Goal: Task Accomplishment & Management: Use online tool/utility

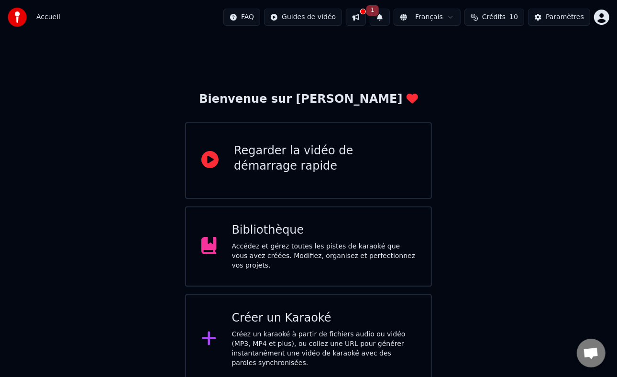
click at [211, 336] on icon at bounding box center [208, 338] width 15 height 17
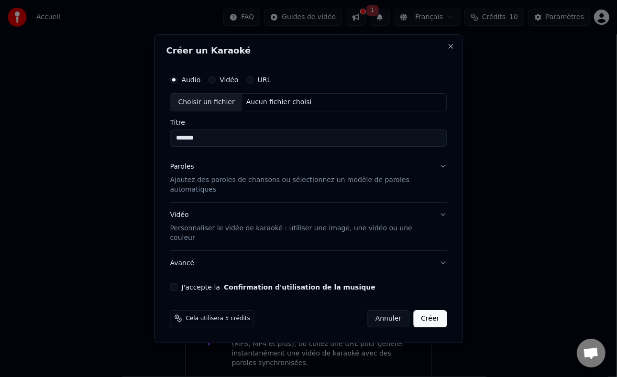
type input "*******"
click at [419, 193] on p "Ajoutez des paroles de chansons ou sélectionnez un modèle de paroles automatiqu…" at bounding box center [301, 185] width 262 height 19
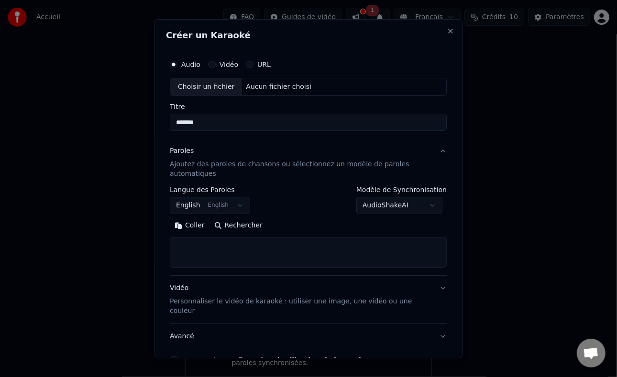
click at [237, 210] on button "English English" at bounding box center [210, 205] width 80 height 17
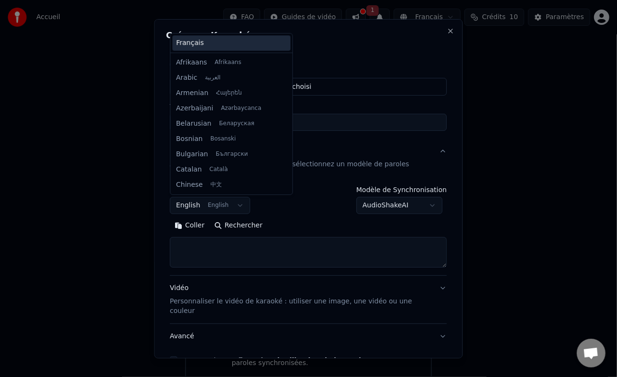
click at [256, 44] on div "Français" at bounding box center [231, 42] width 118 height 15
select select "**"
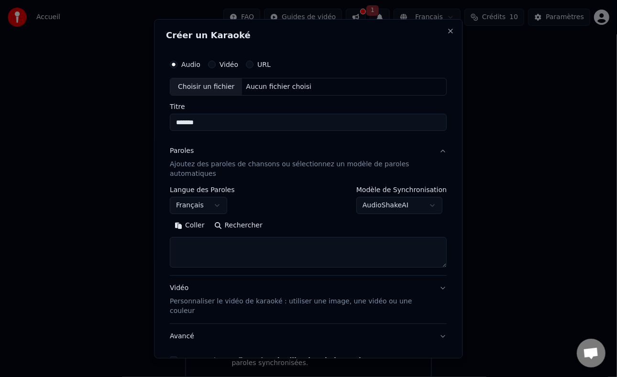
click at [192, 227] on button "Coller" at bounding box center [190, 225] width 40 height 15
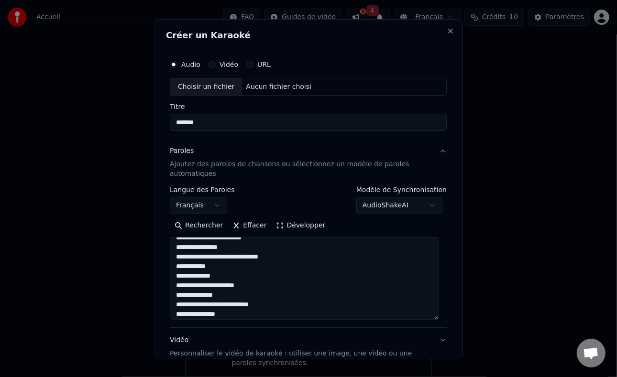
click at [194, 64] on label "Audio" at bounding box center [191, 64] width 19 height 7
click at [178, 64] on button "Audio" at bounding box center [174, 64] width 8 height 8
click at [215, 86] on div "Choisir un fichier" at bounding box center [207, 86] width 72 height 17
type textarea "**********"
type input "**********"
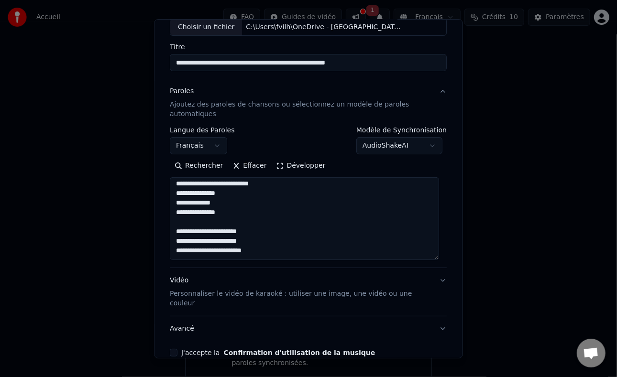
scroll to position [39, 0]
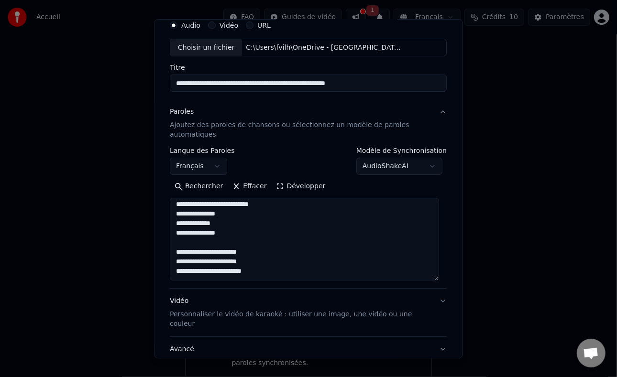
click at [369, 316] on p "Personnaliser le vidéo de karaoké : utiliser une image, une vidéo ou une couleur" at bounding box center [301, 319] width 262 height 19
type textarea "**********"
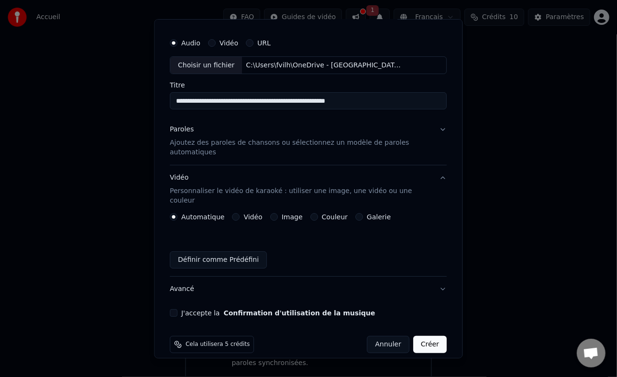
click at [331, 214] on label "Couleur" at bounding box center [335, 217] width 26 height 7
click at [318, 213] on button "Couleur" at bounding box center [314, 217] width 8 height 8
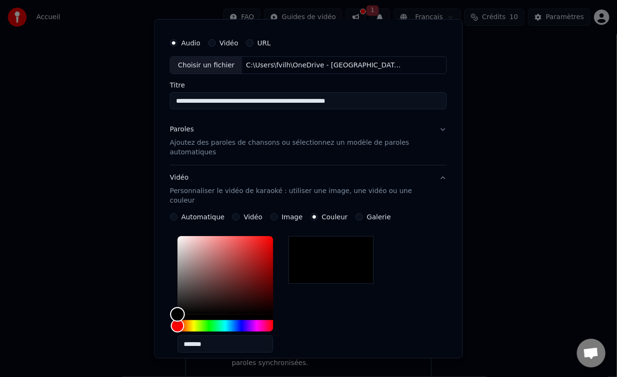
type input "*******"
click at [185, 307] on div "Color" at bounding box center [177, 314] width 15 height 15
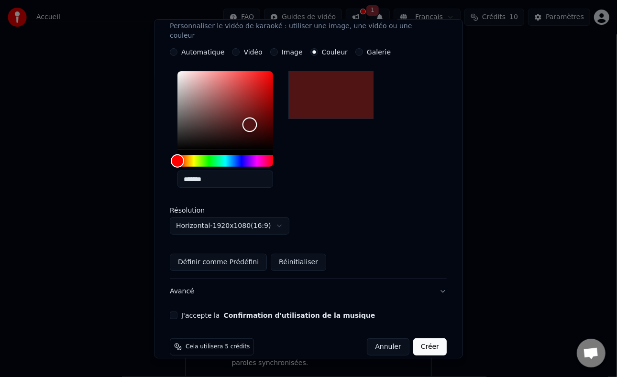
scroll to position [188, 0]
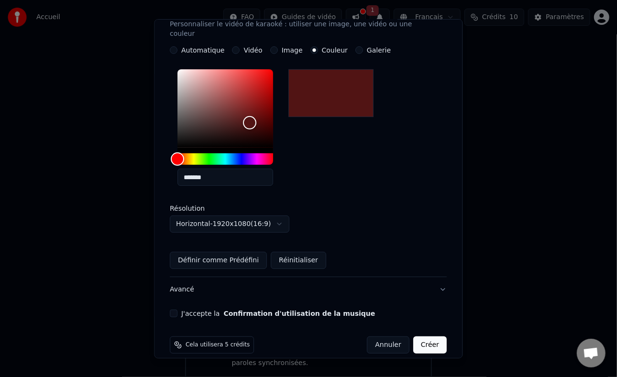
click at [298, 310] on button "Confirmation d'utilisation de la musique" at bounding box center [300, 313] width 152 height 7
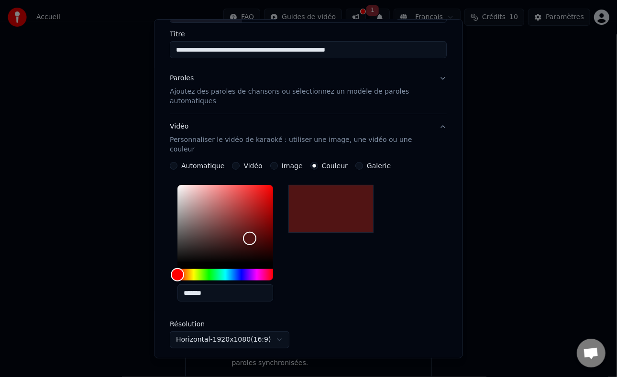
scroll to position [0, 0]
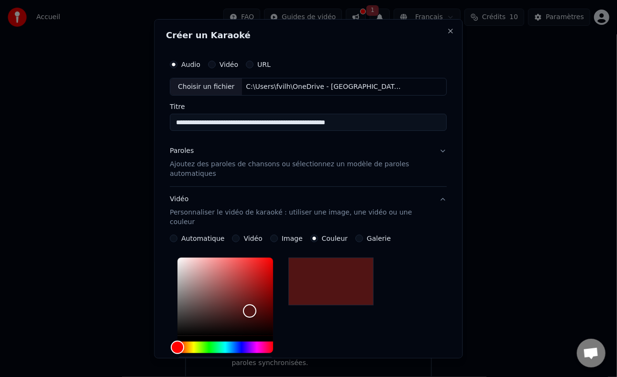
click at [333, 162] on p "Ajoutez des paroles de chansons ou sélectionnez un modèle de paroles automatiqu…" at bounding box center [301, 169] width 262 height 19
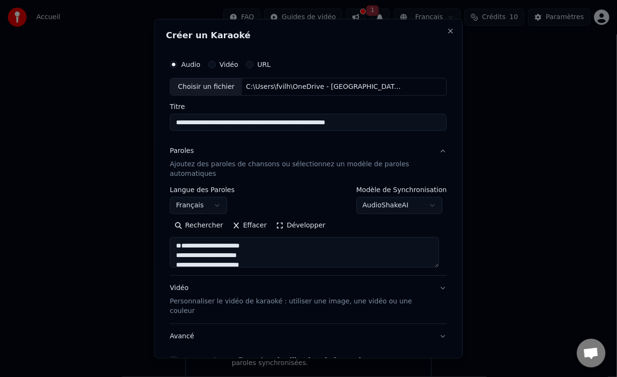
click at [338, 120] on input "**********" at bounding box center [308, 122] width 277 height 17
click at [408, 84] on div "Choisir un fichier C:\Users\fvilh\OneDrive - Dordogne\aviron-bayonnais-la-pena-…" at bounding box center [308, 86] width 277 height 18
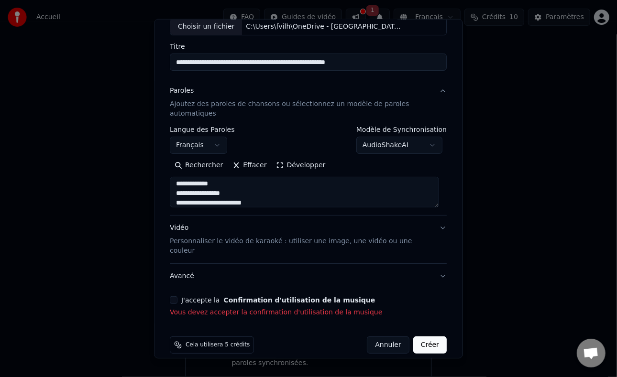
scroll to position [80, 0]
click at [176, 296] on button "J'accepte la Confirmation d'utilisation de la musique" at bounding box center [174, 300] width 8 height 8
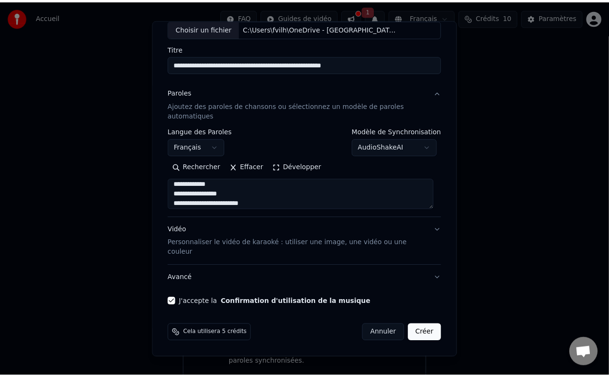
scroll to position [47, 0]
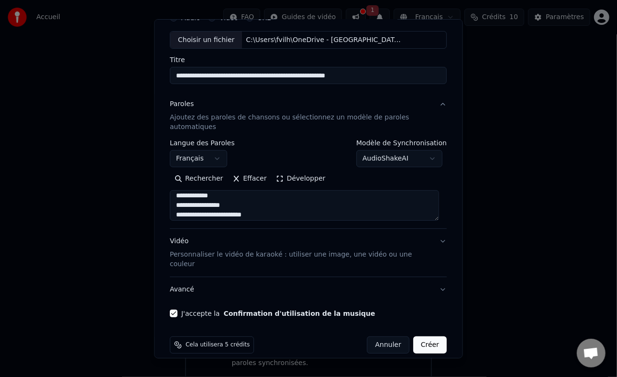
click at [423, 338] on button "Créer" at bounding box center [429, 345] width 33 height 17
type textarea "**********"
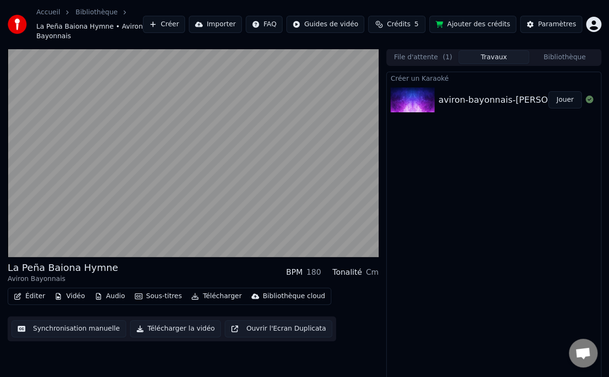
click at [405, 194] on div "Créer un Karaoké aviron-bayonnais-la-pena-baiona-hymne-2002-karaoke-PCIMv2XNgmc…" at bounding box center [493, 232] width 215 height 321
click at [91, 320] on button "Synchronisation manuelle" at bounding box center [68, 328] width 115 height 17
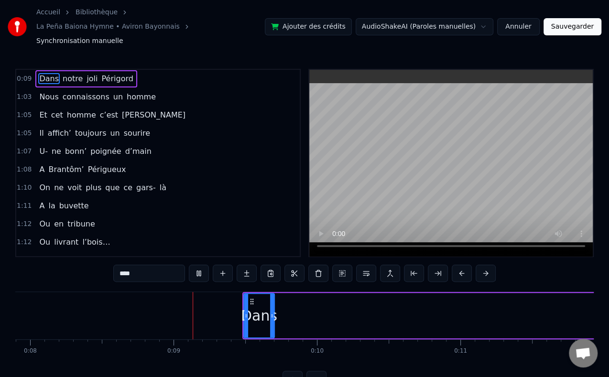
scroll to position [0, 1161]
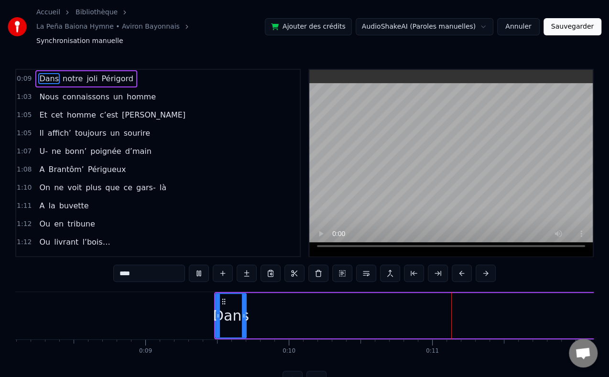
click at [200, 265] on button at bounding box center [199, 273] width 20 height 17
click at [35, 70] on div "Dans notre joli Périgord" at bounding box center [85, 78] width 101 height 17
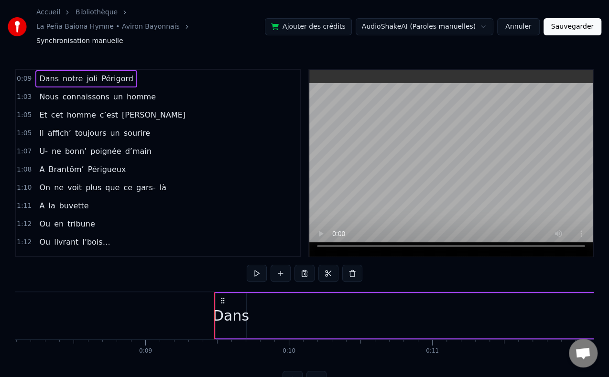
click at [22, 74] on span "0:09" at bounding box center [24, 79] width 15 height 10
click at [62, 73] on span "notre" at bounding box center [73, 78] width 22 height 11
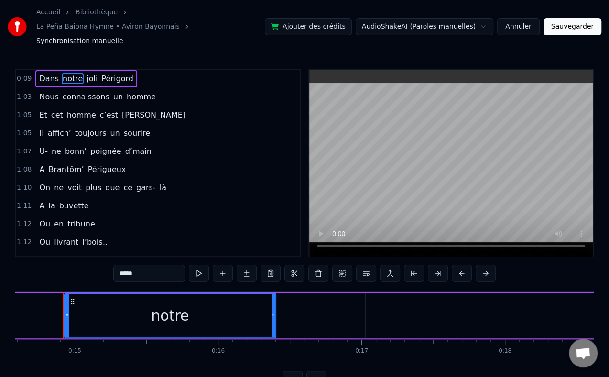
click at [24, 74] on span "0:09" at bounding box center [24, 79] width 15 height 10
click at [38, 73] on span "Dans" at bounding box center [49, 78] width 22 height 11
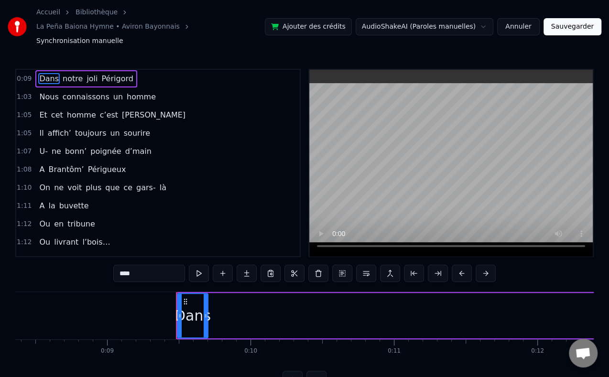
scroll to position [0, 1197]
click at [189, 305] on div "Dans" at bounding box center [195, 316] width 36 height 22
click at [180, 312] on icon at bounding box center [182, 316] width 4 height 8
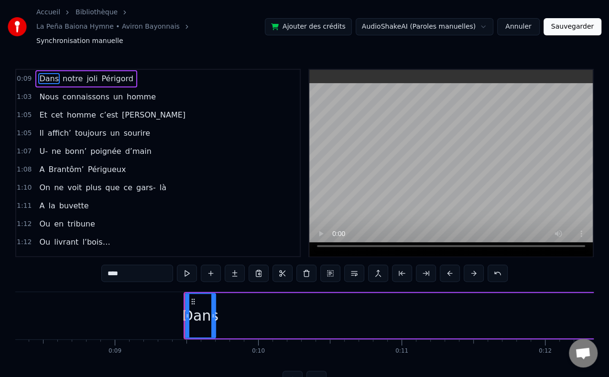
scroll to position [0, 1191]
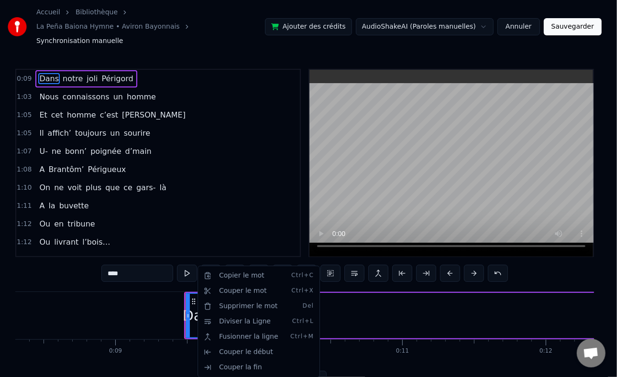
click at [150, 305] on html "Accueil Bibliothèque La Peña Baiona Hymne • Aviron Bayonnais Synchronisation ma…" at bounding box center [308, 202] width 617 height 404
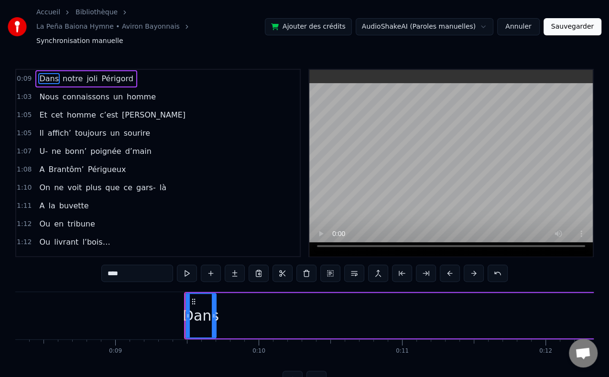
click at [199, 305] on div "Dans" at bounding box center [201, 316] width 36 height 22
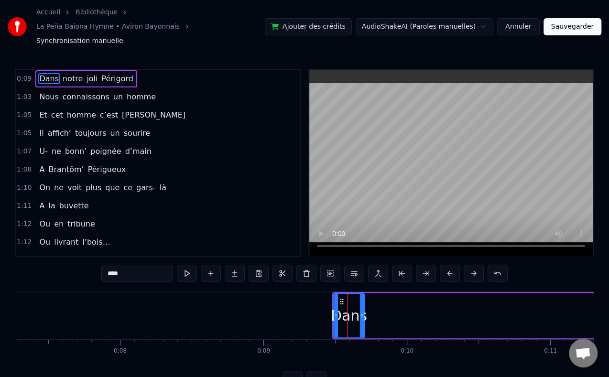
scroll to position [0, 1041]
click at [354, 310] on div "Dans" at bounding box center [351, 316] width 36 height 22
click at [343, 298] on icon at bounding box center [344, 302] width 8 height 8
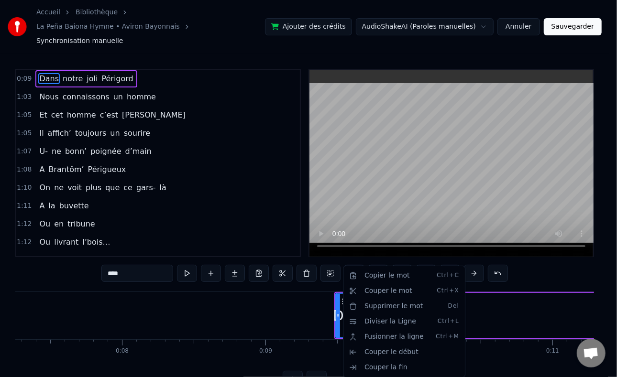
click at [288, 301] on html "Accueil Bibliothèque La Peña Baiona Hymne • Aviron Bayonnais Synchronisation ma…" at bounding box center [308, 202] width 617 height 404
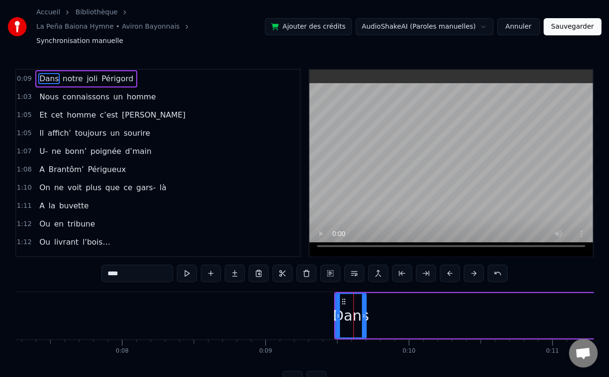
click at [362, 312] on icon at bounding box center [364, 316] width 4 height 8
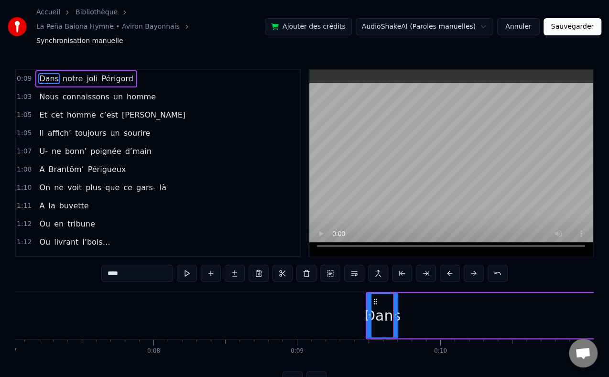
scroll to position [0, 1010]
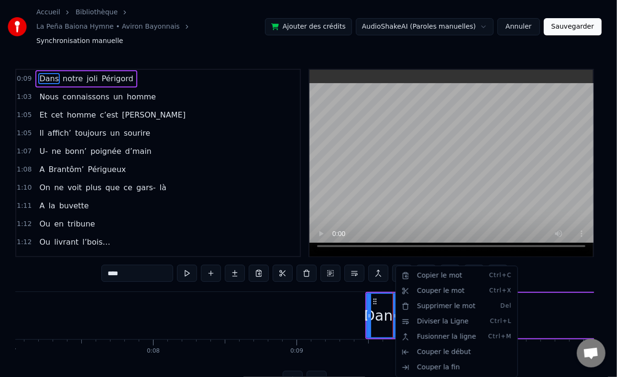
click at [379, 301] on html "Accueil Bibliothèque La Peña Baiona Hymne • Aviron Bayonnais Synchronisation ma…" at bounding box center [308, 202] width 617 height 404
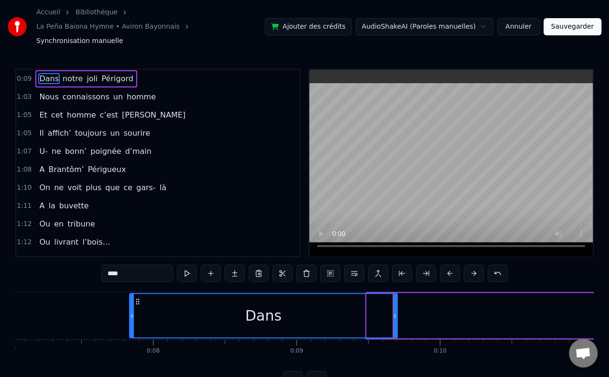
drag, startPoint x: 366, startPoint y: 300, endPoint x: 118, endPoint y: 294, distance: 248.8
click at [130, 294] on div at bounding box center [132, 316] width 4 height 44
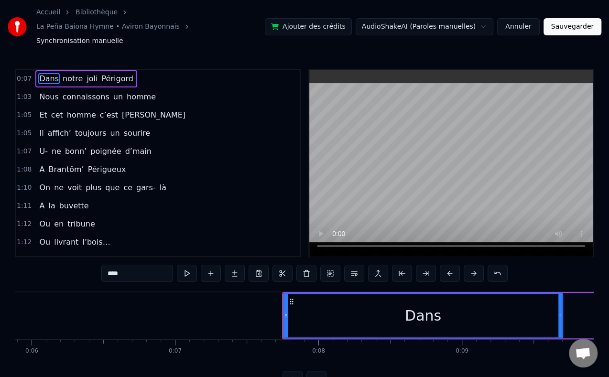
scroll to position [0, 844]
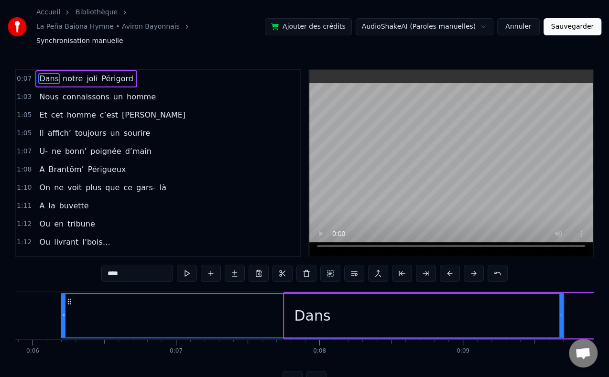
drag, startPoint x: 285, startPoint y: 298, endPoint x: 50, endPoint y: 287, distance: 235.5
click at [62, 294] on div at bounding box center [64, 316] width 4 height 44
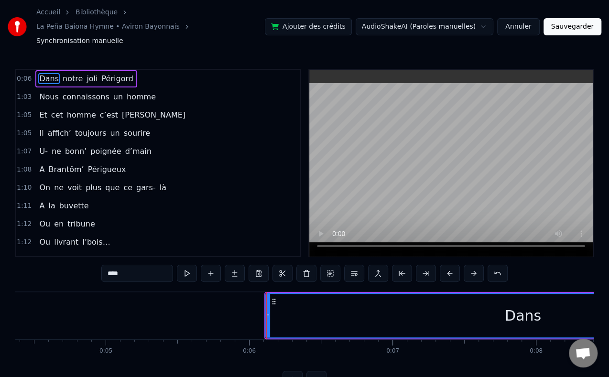
scroll to position [0, 625]
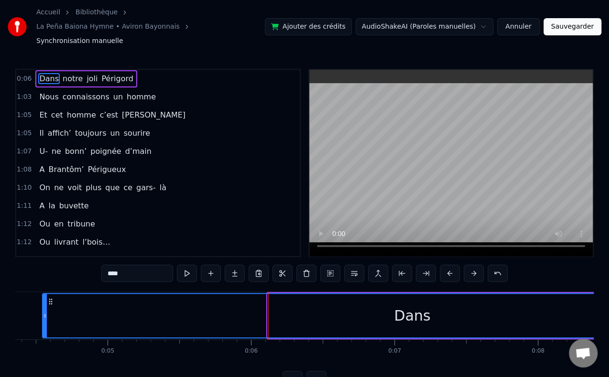
drag, startPoint x: 269, startPoint y: 301, endPoint x: 44, endPoint y: 284, distance: 225.9
click at [44, 294] on div at bounding box center [45, 316] width 4 height 44
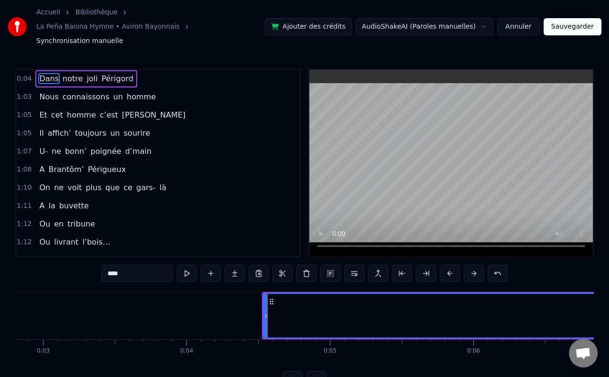
scroll to position [0, 402]
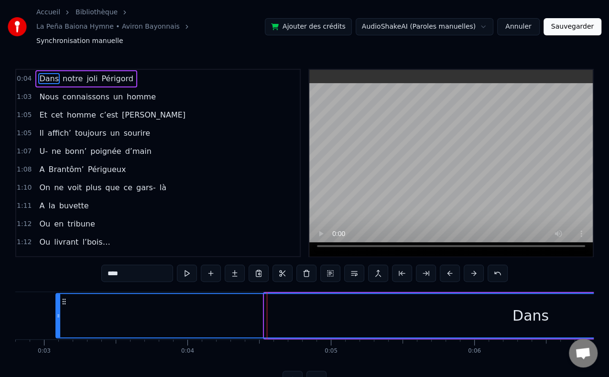
drag, startPoint x: 266, startPoint y: 299, endPoint x: 56, endPoint y: 277, distance: 210.6
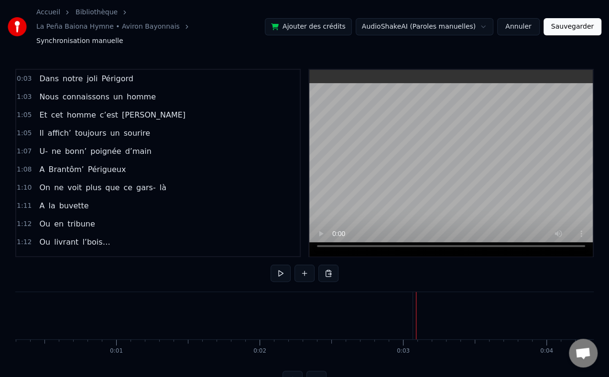
scroll to position [0, 42]
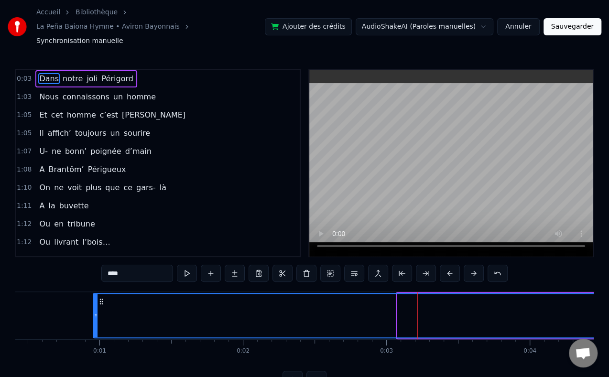
drag, startPoint x: 398, startPoint y: 301, endPoint x: 83, endPoint y: 297, distance: 315.2
click at [94, 297] on div at bounding box center [96, 316] width 4 height 44
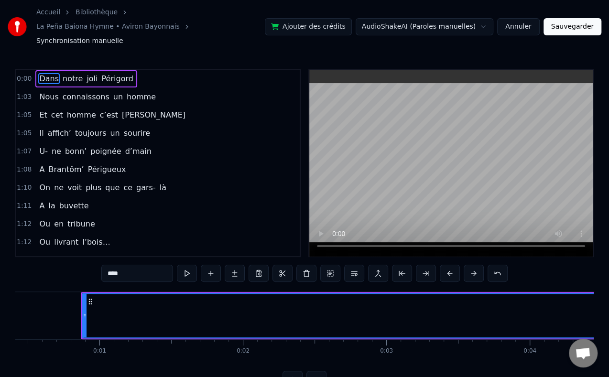
scroll to position [0, 0]
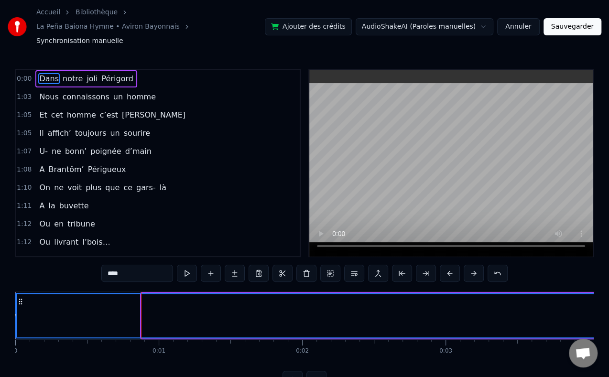
drag, startPoint x: 143, startPoint y: 301, endPoint x: 14, endPoint y: 292, distance: 129.5
click at [14, 292] on div "Accueil Bibliothèque La Peña Baiona Hymne • Aviron Bayonnais Synchronisation ma…" at bounding box center [304, 194] width 609 height 388
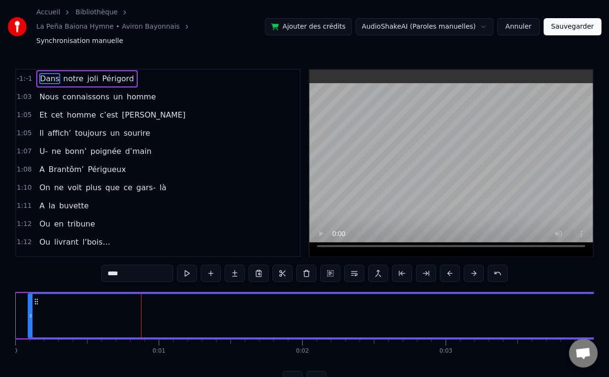
drag, startPoint x: 16, startPoint y: 301, endPoint x: 32, endPoint y: 301, distance: 15.8
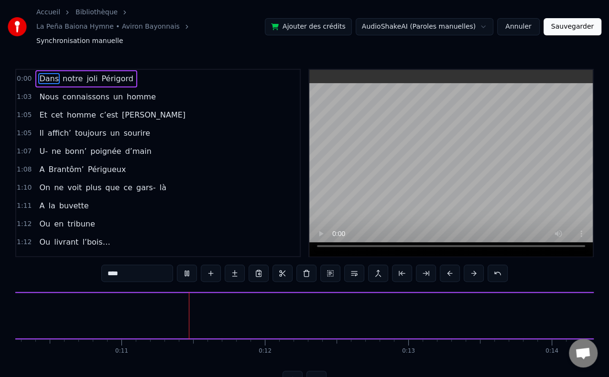
scroll to position [0, 1501]
click at [347, 181] on video at bounding box center [451, 163] width 284 height 187
click at [343, 132] on video at bounding box center [451, 163] width 284 height 187
click at [23, 129] on span "1:05" at bounding box center [24, 134] width 15 height 10
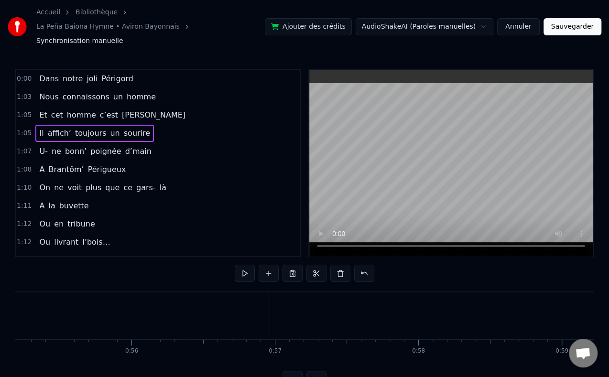
click at [23, 129] on span "1:05" at bounding box center [24, 134] width 15 height 10
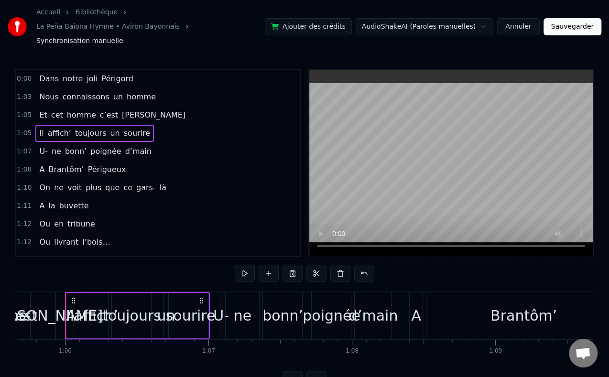
scroll to position [0, 9420]
click at [47, 128] on span "affich’" at bounding box center [59, 133] width 25 height 11
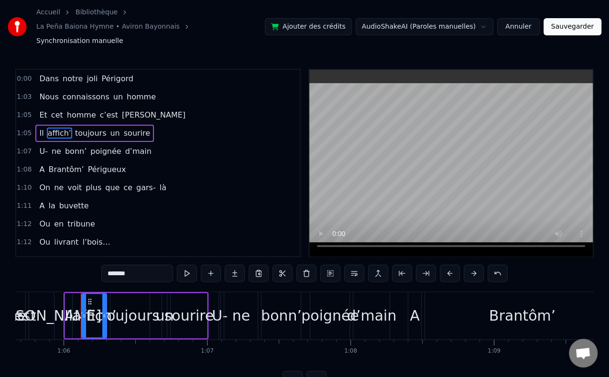
click at [47, 128] on span "affich’" at bounding box center [59, 133] width 25 height 11
click at [38, 128] on span "Il" at bounding box center [41, 133] width 6 height 11
type input "**"
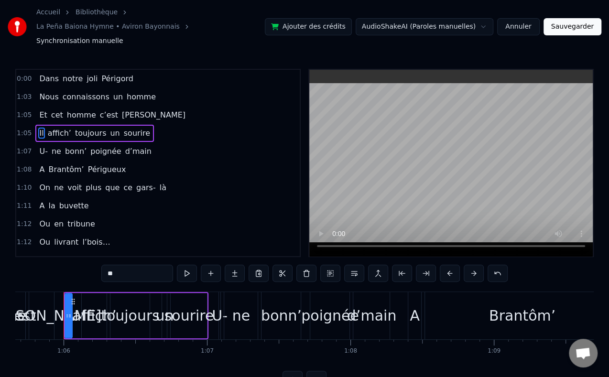
click at [23, 129] on span "1:05" at bounding box center [24, 134] width 15 height 10
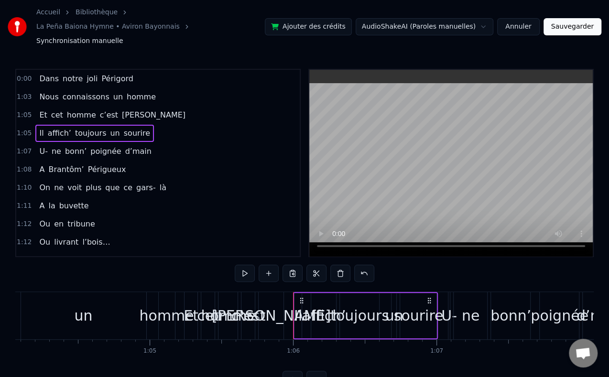
scroll to position [0, 9190]
drag, startPoint x: 296, startPoint y: 299, endPoint x: 213, endPoint y: 295, distance: 82.8
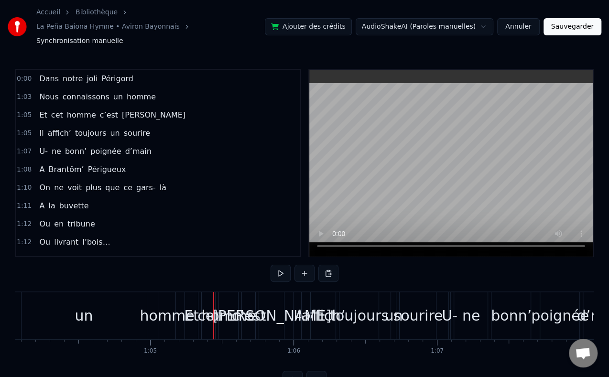
click at [395, 205] on video at bounding box center [451, 163] width 284 height 187
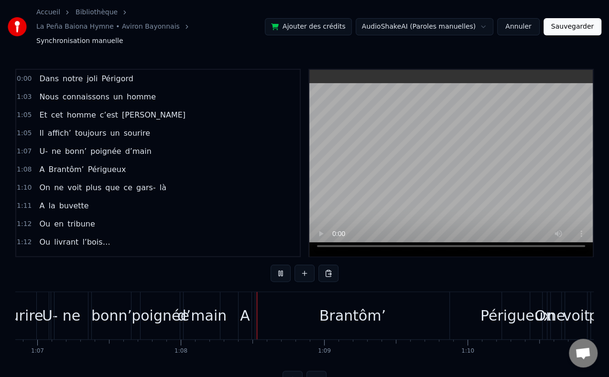
scroll to position [0, 9710]
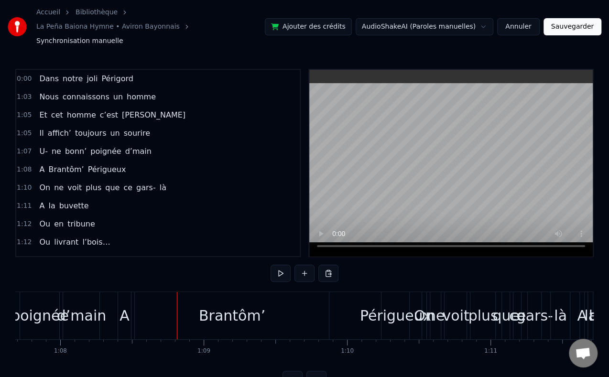
click at [22, 129] on span "1:05" at bounding box center [24, 134] width 15 height 10
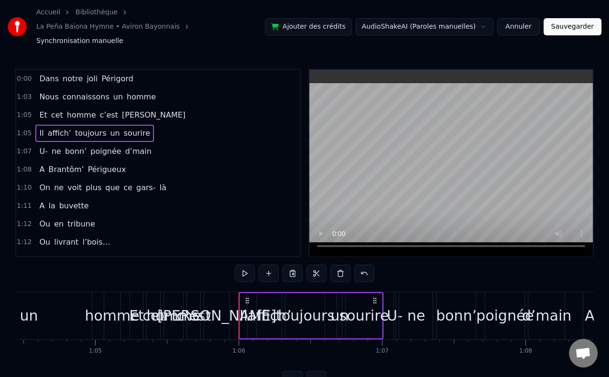
scroll to position [0, 9216]
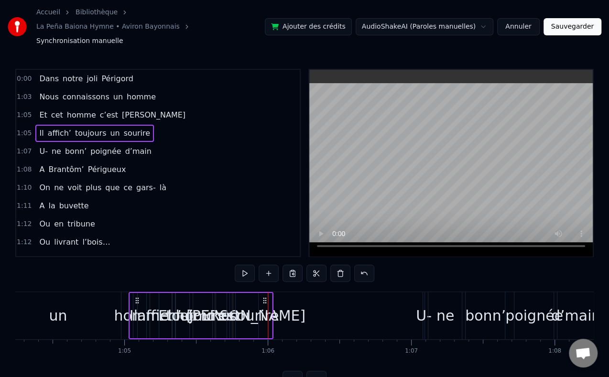
drag, startPoint x: 277, startPoint y: 287, endPoint x: 134, endPoint y: 282, distance: 143.1
click at [134, 292] on div "Il affich’ toujours un sourire" at bounding box center [200, 315] width 145 height 47
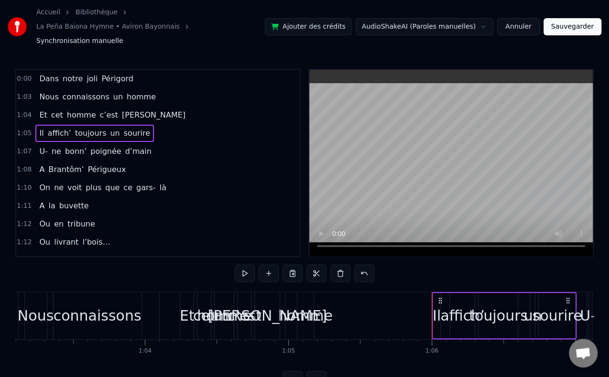
scroll to position [0, 9051]
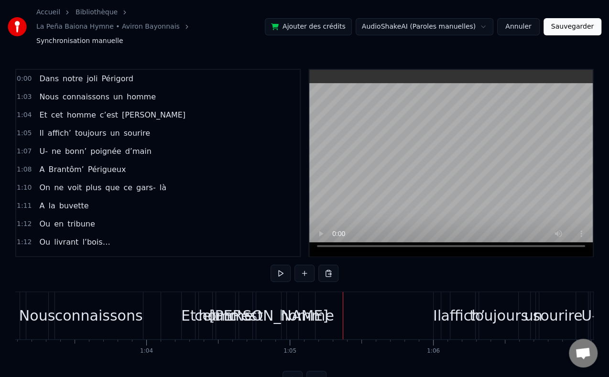
click at [455, 305] on div "affich’" at bounding box center [463, 316] width 44 height 22
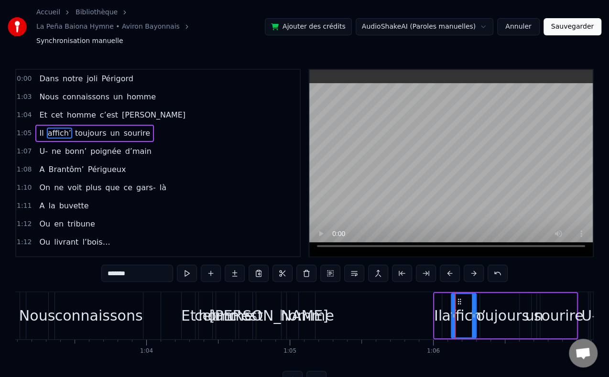
click at [440, 305] on div "Il" at bounding box center [438, 316] width 8 height 22
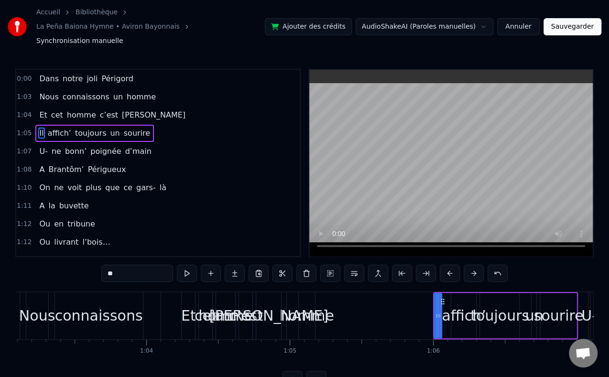
click at [446, 298] on icon at bounding box center [443, 302] width 8 height 8
click at [469, 293] on div "affich’" at bounding box center [463, 315] width 25 height 45
type input "*******"
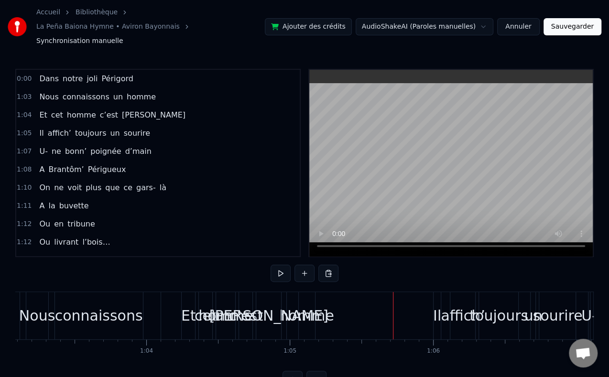
click at [443, 293] on div "Il affich’ toujours un sourire" at bounding box center [505, 315] width 145 height 47
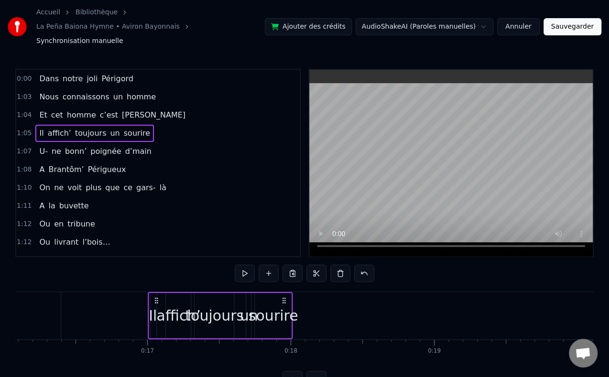
scroll to position [0, 2306]
drag, startPoint x: 439, startPoint y: 285, endPoint x: 155, endPoint y: 298, distance: 284.8
click at [155, 298] on div "Il affich’ toujours un sourire" at bounding box center [221, 315] width 145 height 47
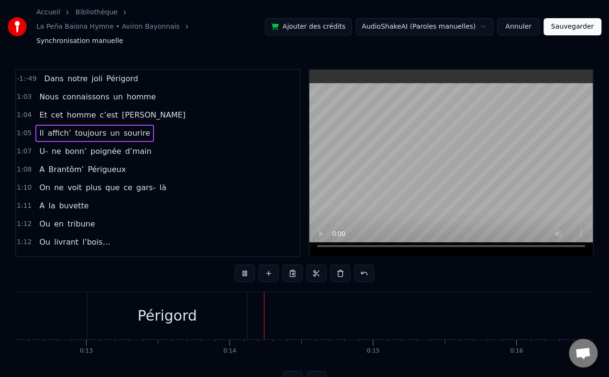
scroll to position [0, 1909]
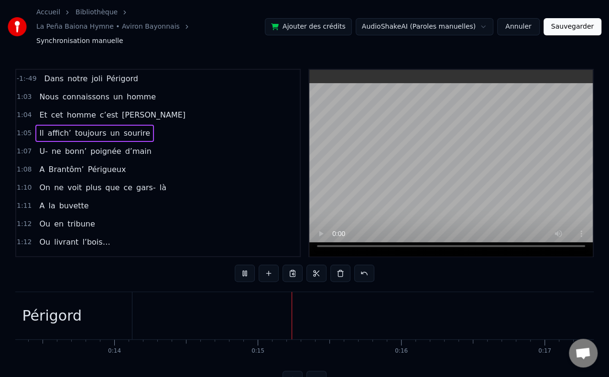
click at [355, 122] on video at bounding box center [451, 163] width 284 height 187
click at [522, 22] on button "Annuler" at bounding box center [518, 26] width 42 height 17
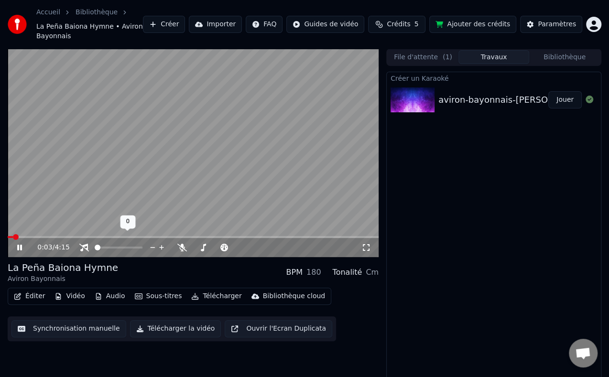
click at [95, 245] on span at bounding box center [98, 248] width 6 height 6
click at [8, 234] on span at bounding box center [11, 237] width 6 height 6
click at [86, 320] on button "Synchronisation manuelle" at bounding box center [68, 328] width 115 height 17
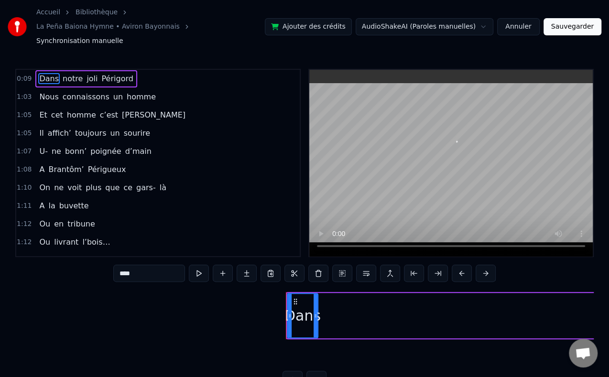
scroll to position [0, 1312]
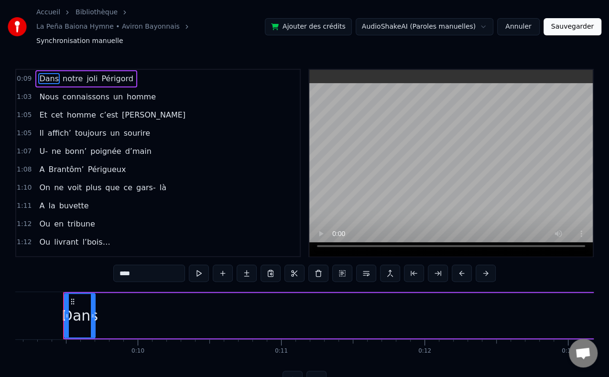
click at [28, 74] on span "0:09" at bounding box center [24, 79] width 15 height 10
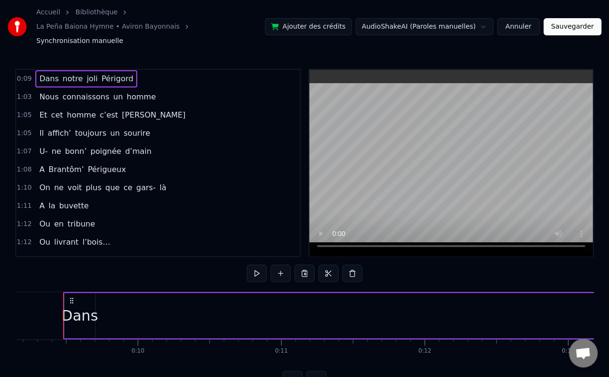
click at [77, 305] on div "Dans" at bounding box center [80, 316] width 36 height 22
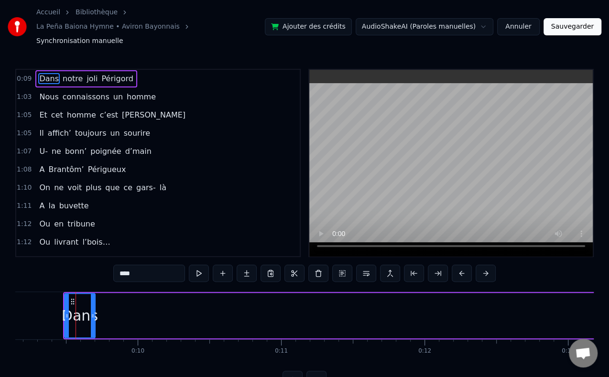
click at [72, 298] on icon at bounding box center [73, 302] width 8 height 8
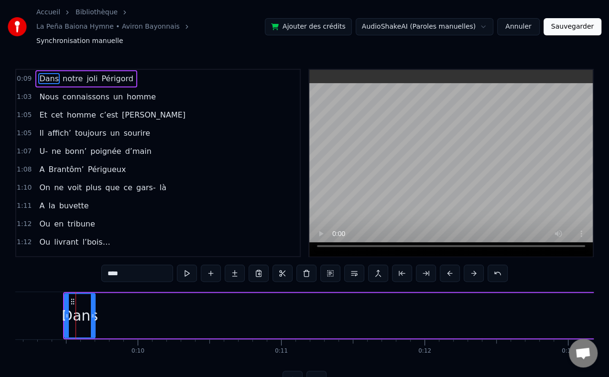
click at [72, 298] on icon at bounding box center [73, 302] width 8 height 8
click at [66, 312] on icon at bounding box center [67, 316] width 4 height 8
click at [71, 304] on circle at bounding box center [71, 304] width 0 height 0
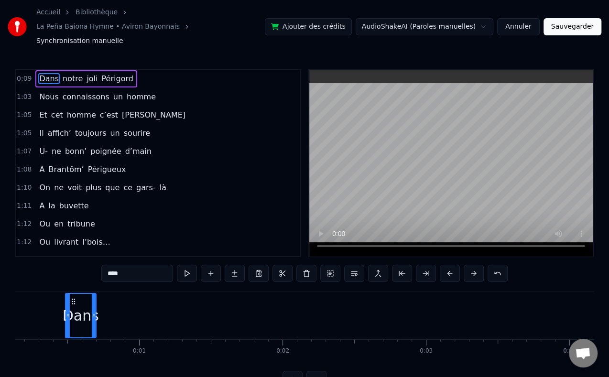
scroll to position [0, 0]
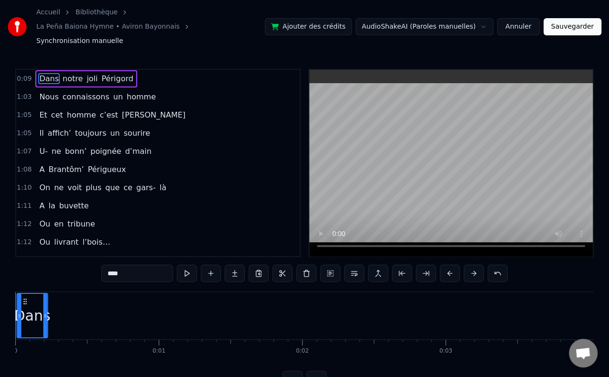
drag, startPoint x: 71, startPoint y: 289, endPoint x: 24, endPoint y: 280, distance: 48.2
click at [24, 294] on div "Dans" at bounding box center [32, 316] width 30 height 44
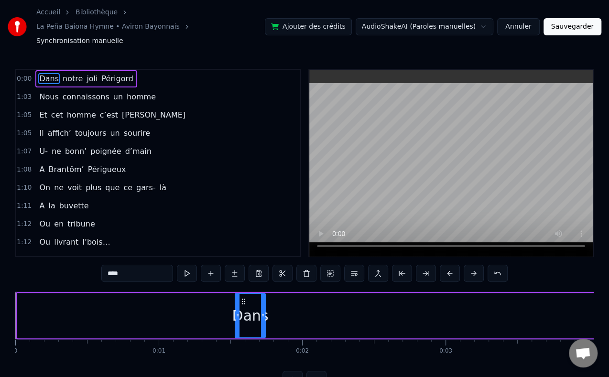
drag, startPoint x: 24, startPoint y: 287, endPoint x: 244, endPoint y: 300, distance: 219.8
click at [244, 300] on div "Dans" at bounding box center [251, 316] width 30 height 44
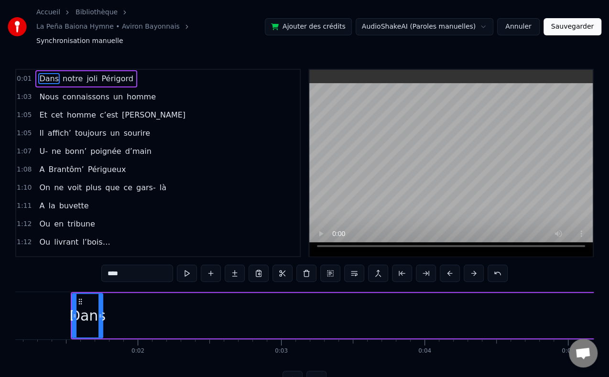
scroll to position [0, 167]
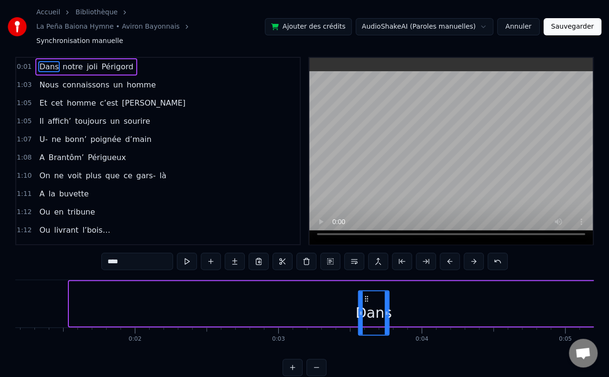
drag, startPoint x: 77, startPoint y: 285, endPoint x: 367, endPoint y: 313, distance: 291.6
click at [367, 313] on div "Dans" at bounding box center [374, 314] width 30 height 44
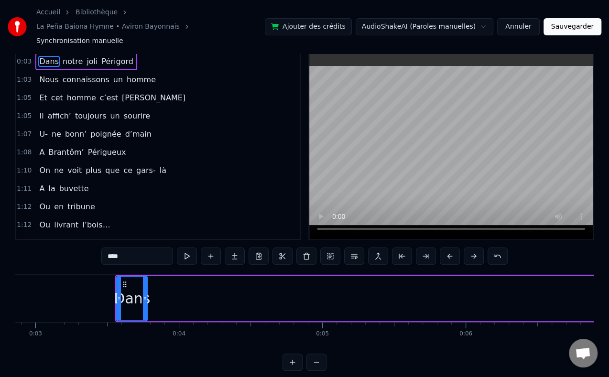
scroll to position [0, 410]
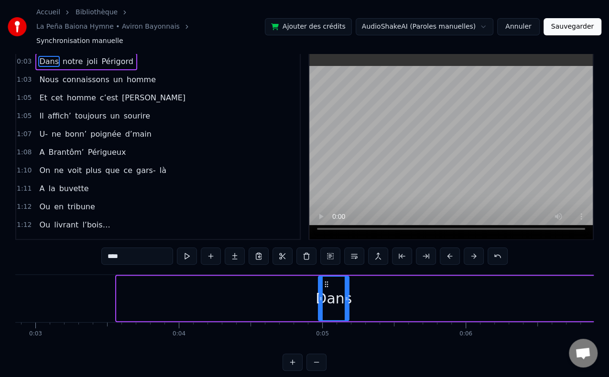
drag, startPoint x: 124, startPoint y: 270, endPoint x: 326, endPoint y: 289, distance: 202.2
click at [326, 289] on div "Dans" at bounding box center [334, 299] width 30 height 44
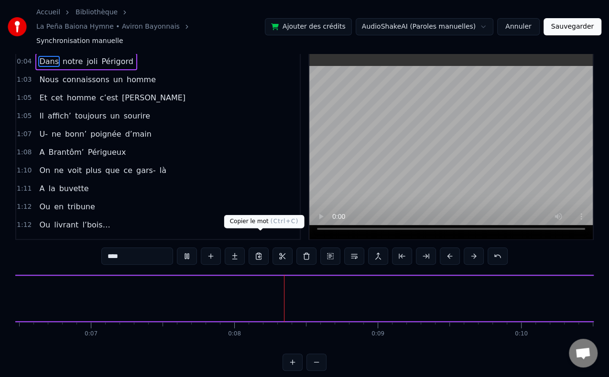
scroll to position [0, 1062]
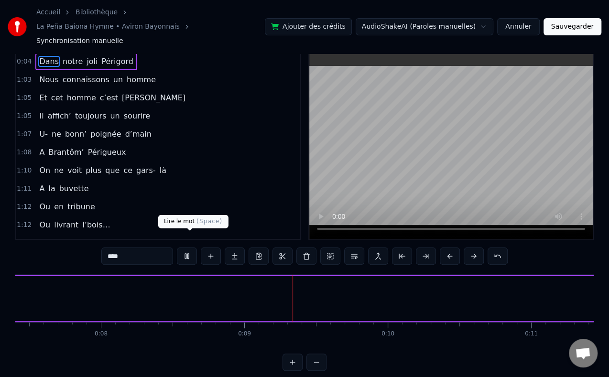
click at [189, 248] on button at bounding box center [187, 256] width 20 height 17
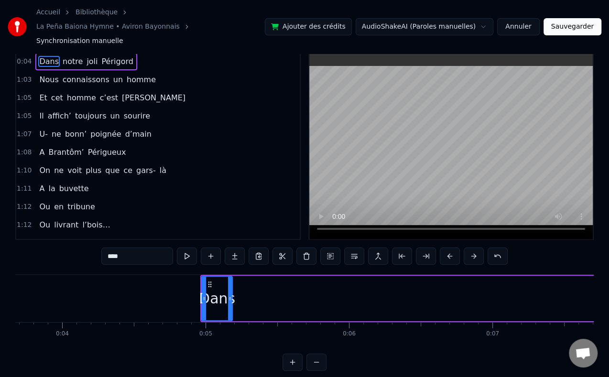
scroll to position [0, 526]
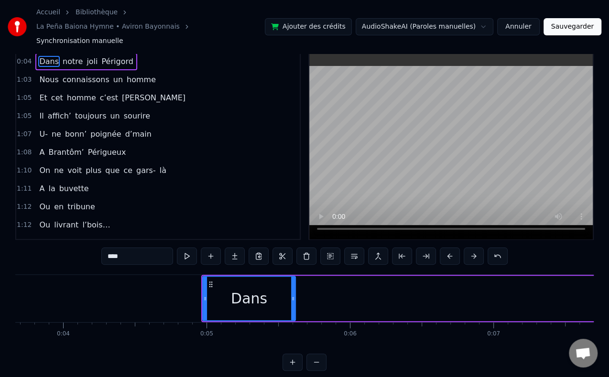
drag, startPoint x: 229, startPoint y: 284, endPoint x: 291, endPoint y: 286, distance: 62.2
click at [291, 295] on icon at bounding box center [293, 299] width 4 height 8
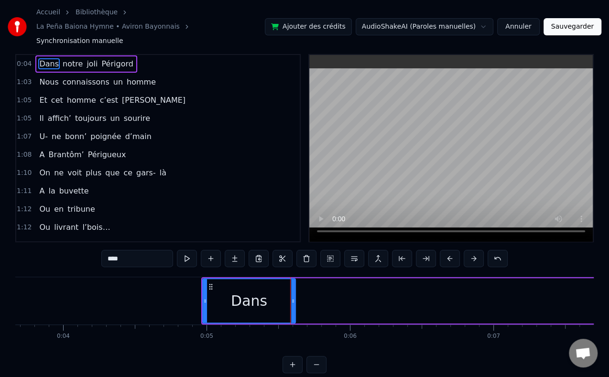
scroll to position [0, 0]
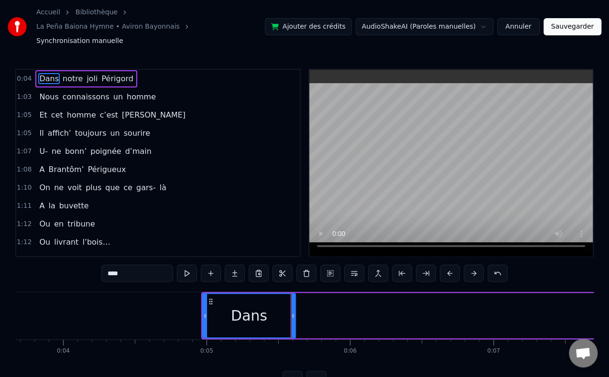
click at [112, 73] on span "Périgord" at bounding box center [116, 78] width 33 height 11
type input "********"
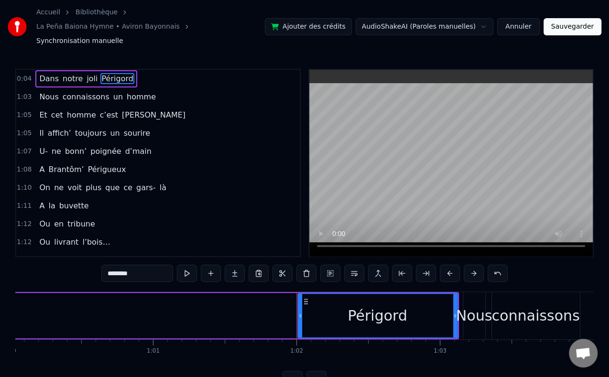
scroll to position [0, 8846]
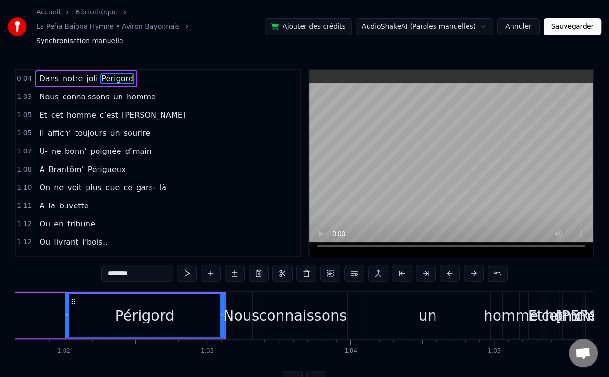
click at [98, 88] on div "Nous connaissons un homme" at bounding box center [97, 96] width 124 height 17
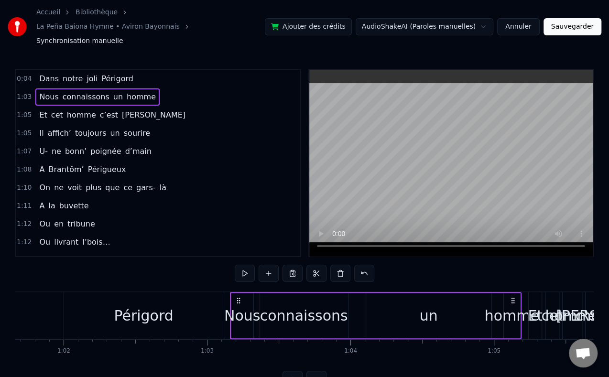
click at [77, 70] on div "Dans notre joli Périgord" at bounding box center [85, 78] width 101 height 17
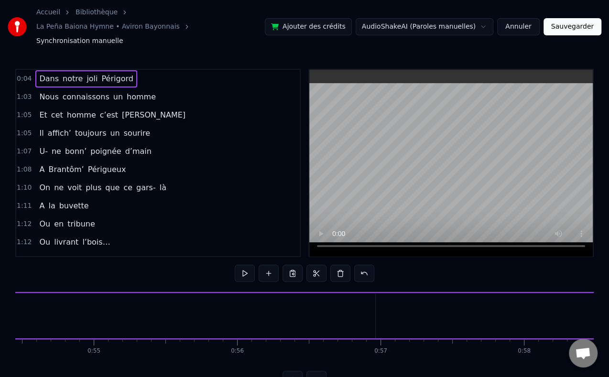
scroll to position [0, 7812]
click at [35, 88] on div "Nous connaissons un homme" at bounding box center [97, 96] width 124 height 17
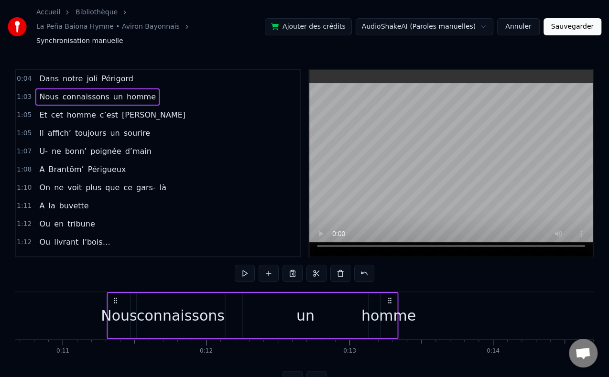
scroll to position [0, 1526]
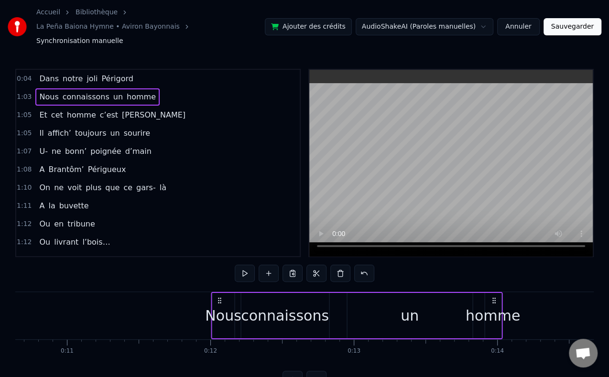
drag, startPoint x: 71, startPoint y: 287, endPoint x: 218, endPoint y: 289, distance: 147.3
click at [218, 297] on icon at bounding box center [220, 301] width 8 height 8
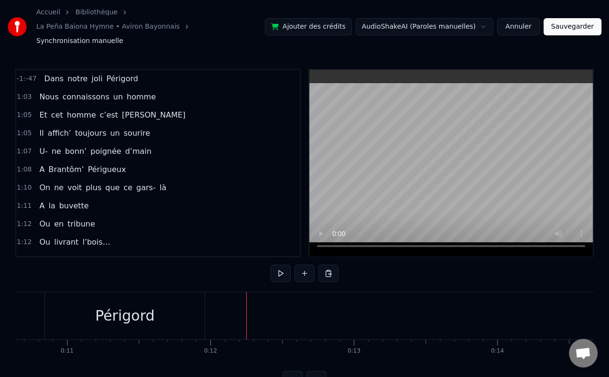
click at [31, 74] on span "-1:-47" at bounding box center [27, 79] width 20 height 10
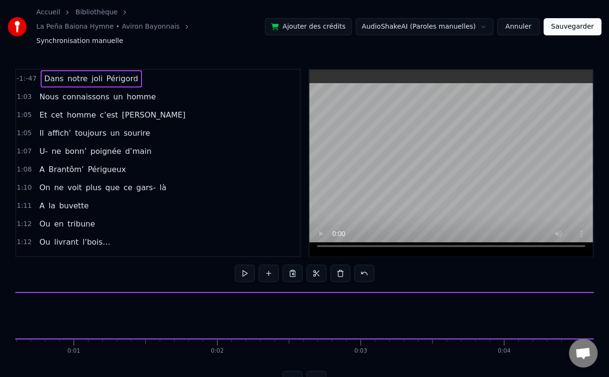
scroll to position [0, 0]
click at [30, 74] on span "-1:-47" at bounding box center [27, 79] width 20 height 10
click at [41, 70] on div "Dans notre joli Périgord" at bounding box center [91, 78] width 101 height 17
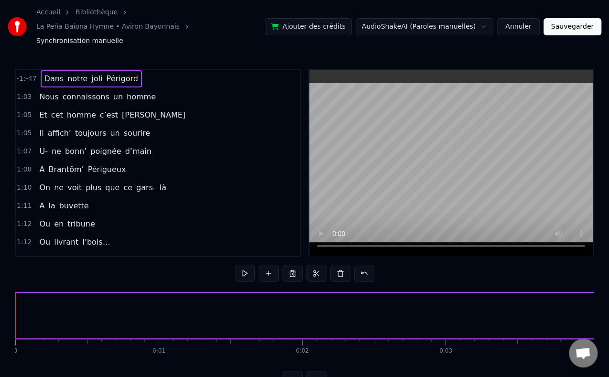
click at [30, 74] on span "-1:-47" at bounding box center [27, 79] width 20 height 10
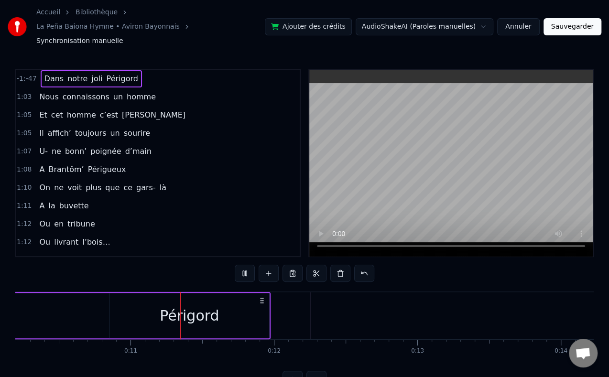
scroll to position [0, 1491]
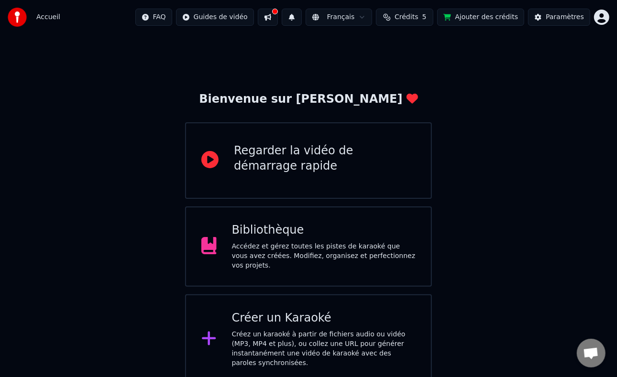
click at [213, 330] on icon at bounding box center [208, 338] width 15 height 17
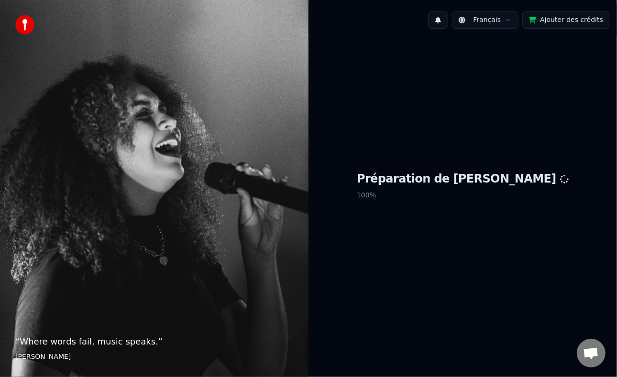
click at [452, 318] on div "Préparation de Youka 100 %" at bounding box center [462, 187] width 308 height 303
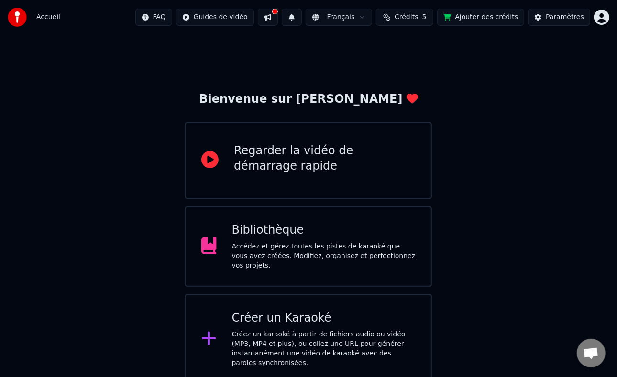
click at [212, 157] on icon at bounding box center [209, 159] width 17 height 17
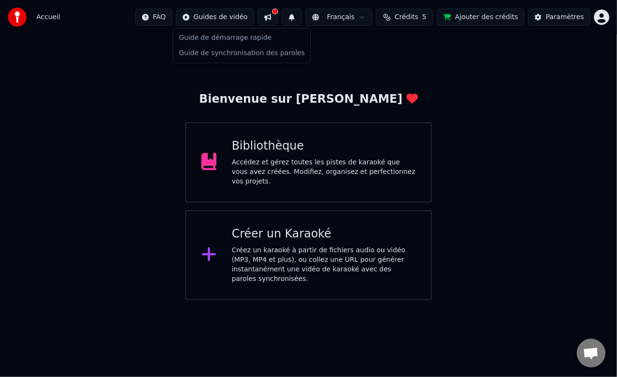
click at [223, 18] on html "Accueil FAQ Guides de vidéo Français Crédits 5 Ajouter des crédits Paramètres B…" at bounding box center [308, 150] width 617 height 300
click at [214, 52] on div "Guide de synchronisation des paroles" at bounding box center [241, 52] width 133 height 15
click at [209, 248] on icon at bounding box center [209, 255] width 14 height 14
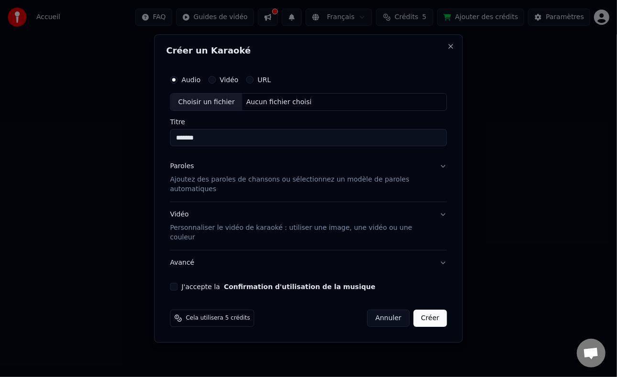
click at [208, 111] on div "Choisir un fichier" at bounding box center [207, 102] width 72 height 17
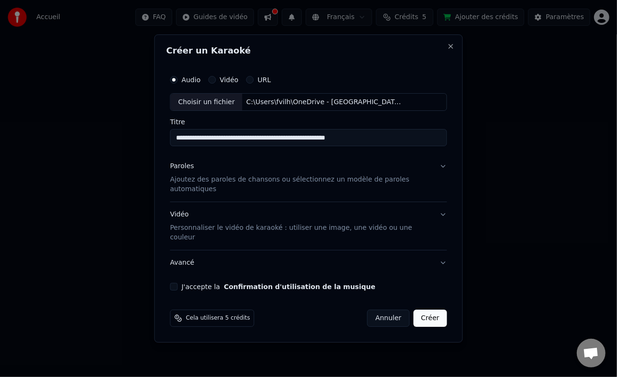
click at [235, 146] on input "**********" at bounding box center [308, 138] width 277 height 17
drag, startPoint x: 177, startPoint y: 145, endPoint x: 429, endPoint y: 150, distance: 252.1
click at [429, 147] on input "**********" at bounding box center [308, 138] width 277 height 17
type input "*******"
click at [365, 165] on button "Paroles Ajoutez des paroles de chansons ou sélectionnez un modèle de paroles au…" at bounding box center [308, 178] width 277 height 48
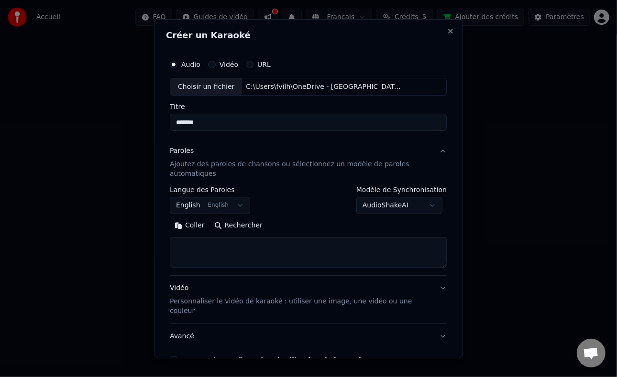
click at [196, 223] on button "Coller" at bounding box center [190, 225] width 40 height 15
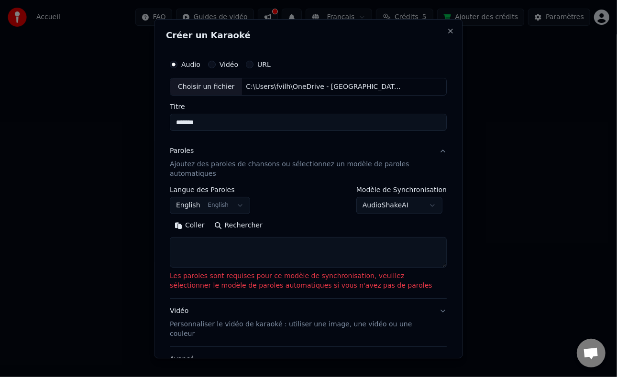
click at [210, 245] on textarea at bounding box center [308, 252] width 277 height 31
paste textarea "**********"
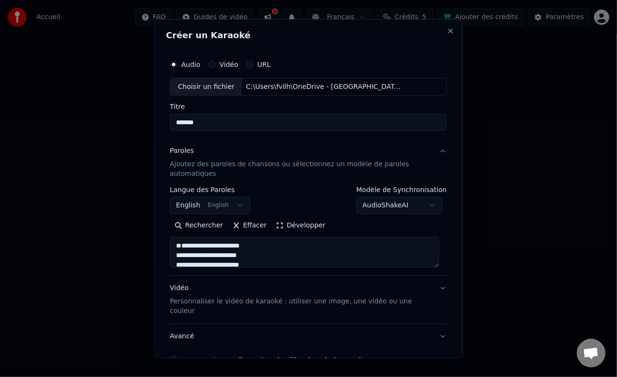
type textarea "**********"
click at [230, 203] on button "English English" at bounding box center [210, 205] width 80 height 17
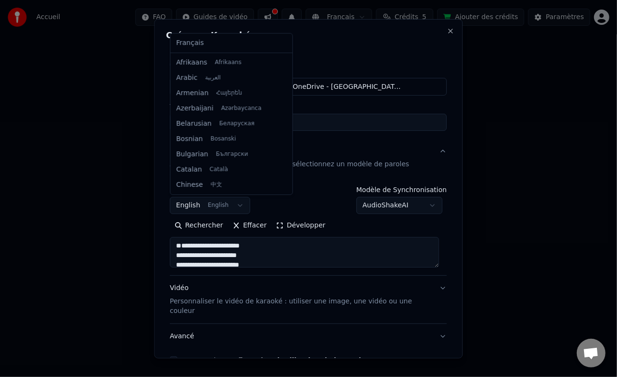
scroll to position [77, 0]
select select "**"
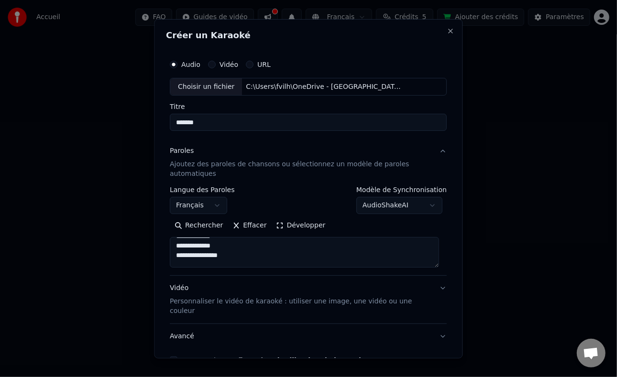
scroll to position [148, 0]
click at [271, 300] on p "Personnaliser le vidéo de karaoké : utiliser une image, une vidéo ou une couleur" at bounding box center [301, 306] width 262 height 19
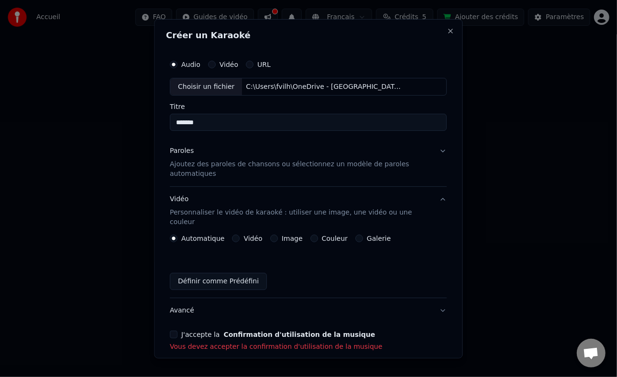
click at [293, 235] on label "Image" at bounding box center [292, 238] width 21 height 7
click at [278, 235] on button "Image" at bounding box center [274, 239] width 8 height 8
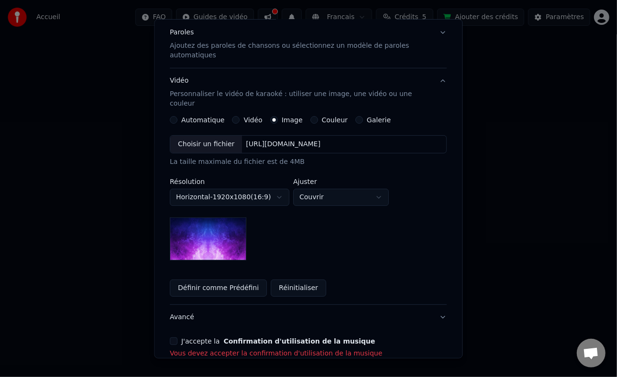
scroll to position [119, 0]
click at [367, 116] on label "Galerie" at bounding box center [379, 119] width 24 height 7
click at [362, 116] on button "Galerie" at bounding box center [359, 120] width 8 height 8
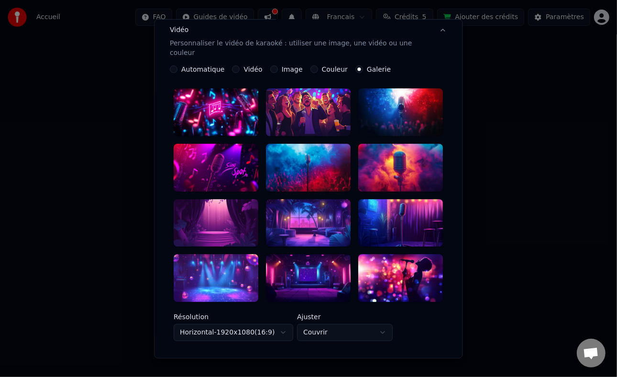
scroll to position [167, 0]
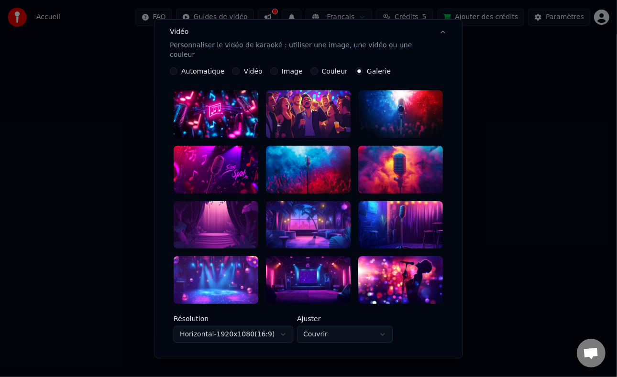
click at [381, 161] on div at bounding box center [401, 170] width 85 height 48
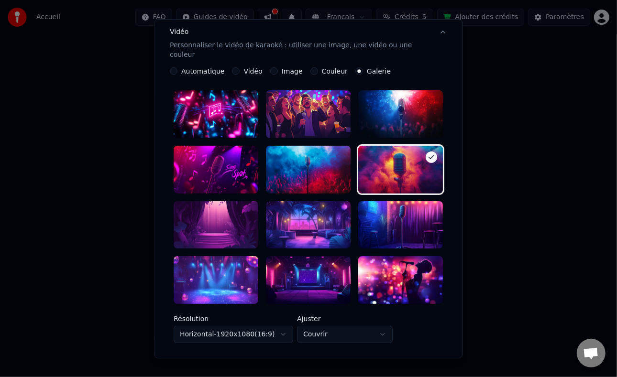
scroll to position [289, 0]
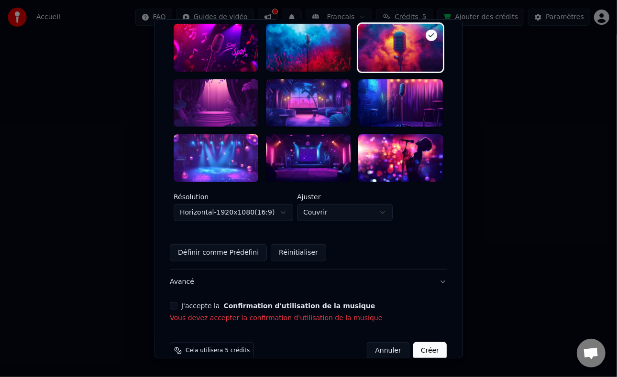
click at [176, 302] on button "J'accepte la Confirmation d'utilisation de la musique" at bounding box center [174, 306] width 8 height 8
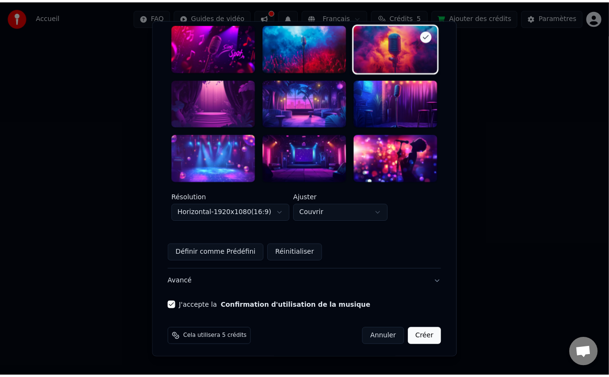
scroll to position [276, 0]
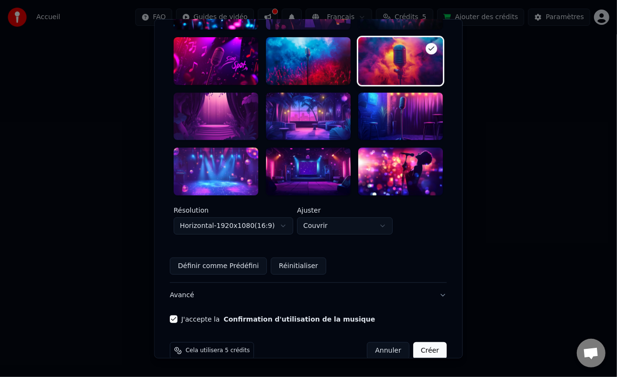
click at [422, 342] on button "Créer" at bounding box center [429, 350] width 33 height 17
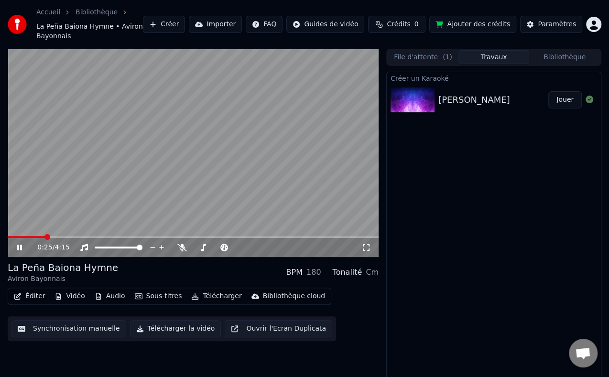
click at [18, 245] on icon at bounding box center [19, 248] width 5 height 6
click at [34, 290] on button "Éditer" at bounding box center [29, 296] width 39 height 13
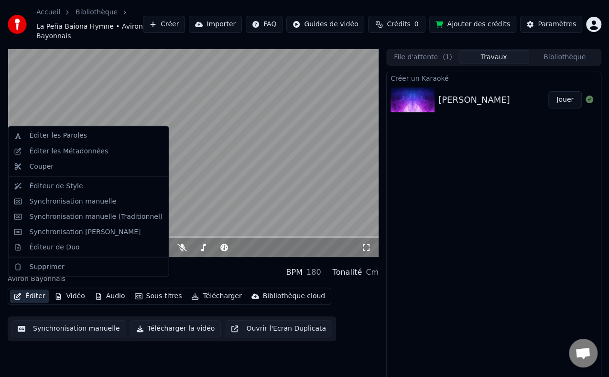
click at [498, 252] on div "Créer un Karaoké thierry Jouer" at bounding box center [493, 232] width 215 height 321
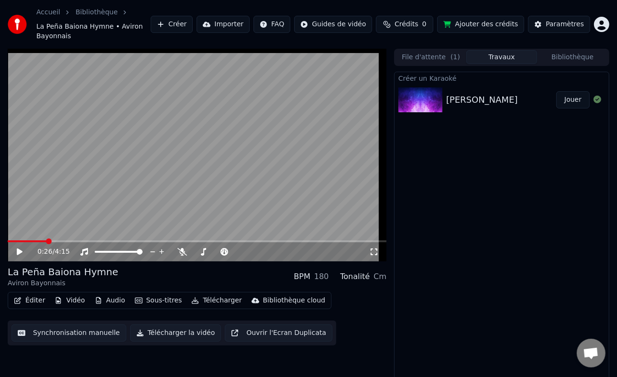
click at [594, 20] on html "Accueil Bibliothèque La Peña Baiona Hymne • Aviron Bayonnais Créer Importer FAQ…" at bounding box center [308, 188] width 617 height 377
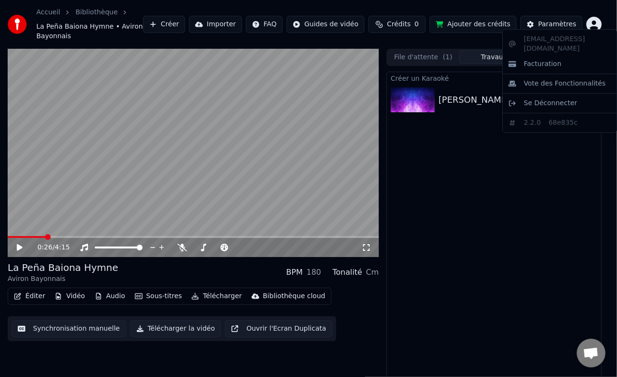
click at [594, 20] on html "Accueil Bibliothèque La Peña Baiona Hymne • Aviron Bayonnais Créer Importer FAQ…" at bounding box center [308, 188] width 617 height 377
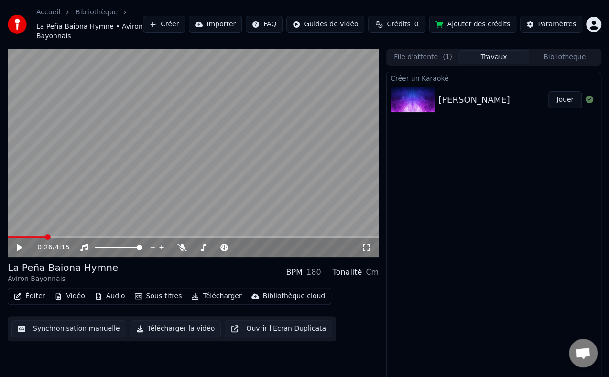
click at [479, 97] on div "thierry Jouer" at bounding box center [494, 100] width 214 height 33
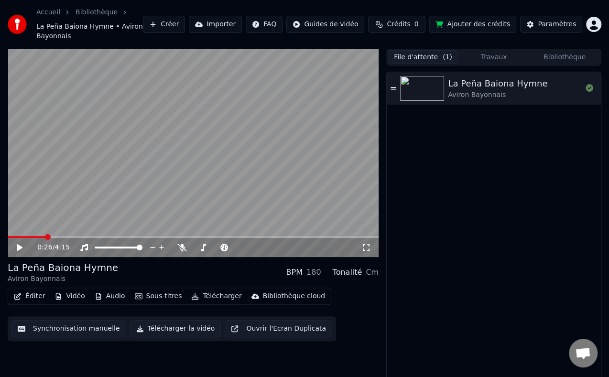
click at [419, 50] on button "File d'attente ( 1 )" at bounding box center [423, 57] width 71 height 14
click at [458, 119] on div "La Peña Baiona Hymne Aviron Bayonnais" at bounding box center [494, 232] width 214 height 320
click at [87, 264] on div "La Peña Baiona Hymne" at bounding box center [63, 267] width 110 height 13
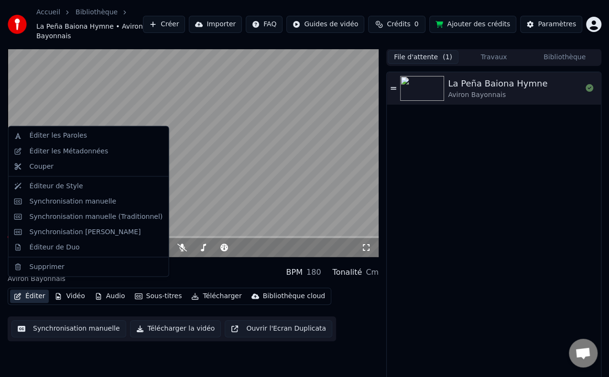
click at [35, 290] on button "Éditer" at bounding box center [29, 296] width 39 height 13
click at [491, 198] on div "La Peña Baiona Hymne Aviron Bayonnais" at bounding box center [494, 232] width 214 height 320
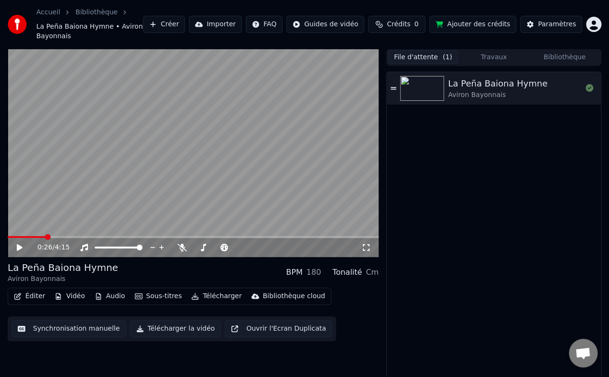
click at [91, 262] on div "La Peña Baiona Hymne" at bounding box center [63, 267] width 110 height 13
click at [83, 261] on div "La Peña Baiona Hymne" at bounding box center [63, 267] width 110 height 13
click at [94, 321] on button "Synchronisation manuelle" at bounding box center [68, 328] width 115 height 17
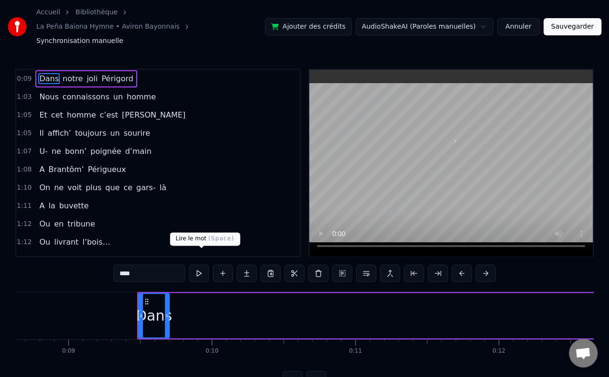
scroll to position [0, 1312]
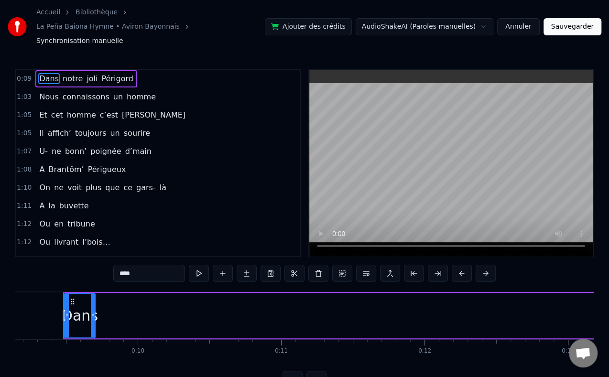
click at [572, 20] on button "Sauvegarder" at bounding box center [573, 26] width 58 height 17
